Goal: Task Accomplishment & Management: Use online tool/utility

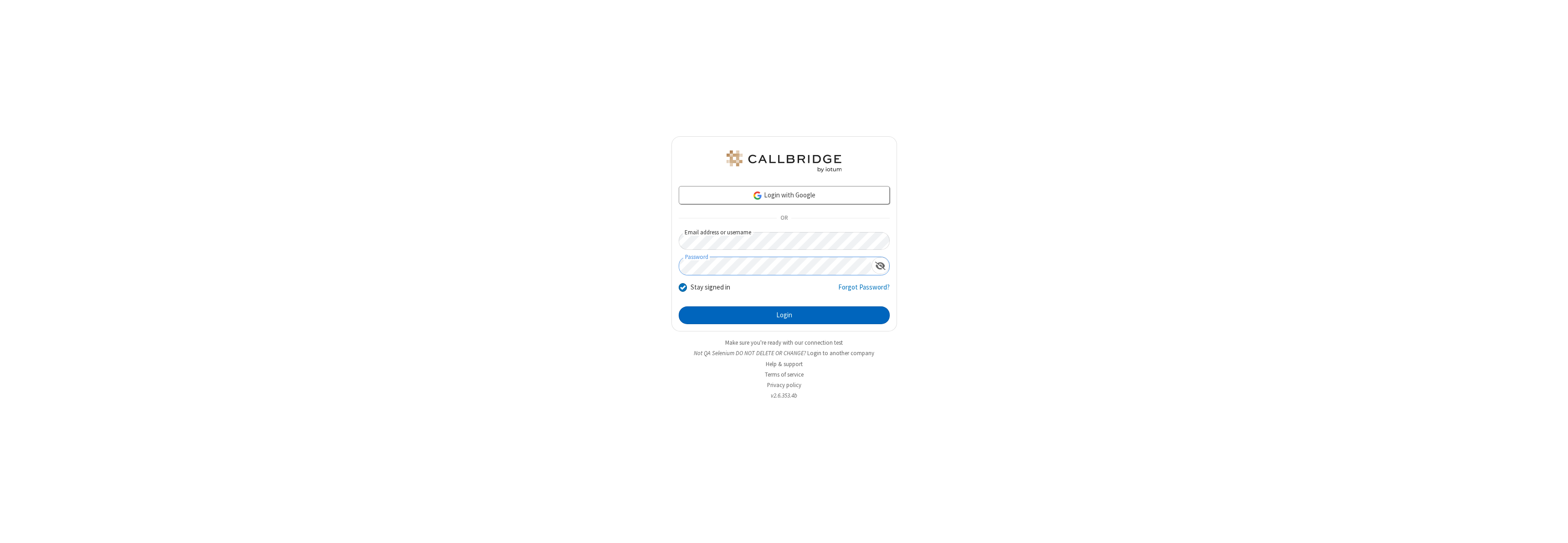
click at [784, 315] on button "Login" at bounding box center [784, 315] width 211 height 18
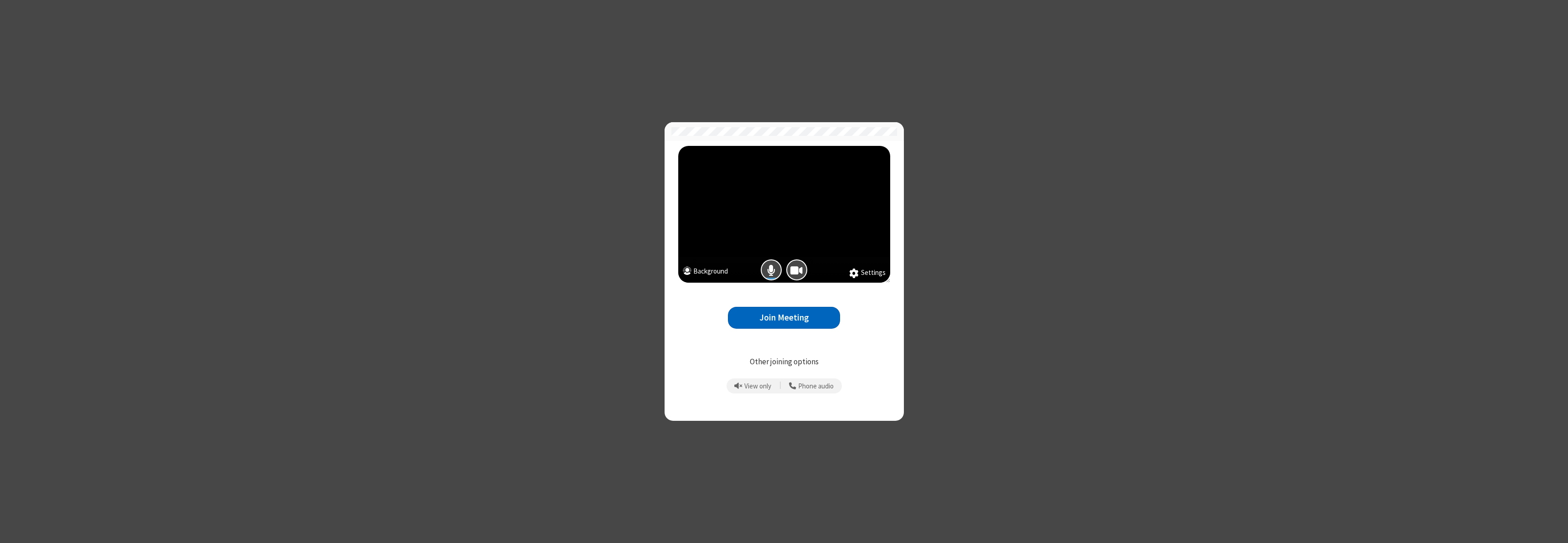
click at [784, 317] on button "Join Meeting" at bounding box center [783, 318] width 112 height 22
